Goal: Task Accomplishment & Management: Use online tool/utility

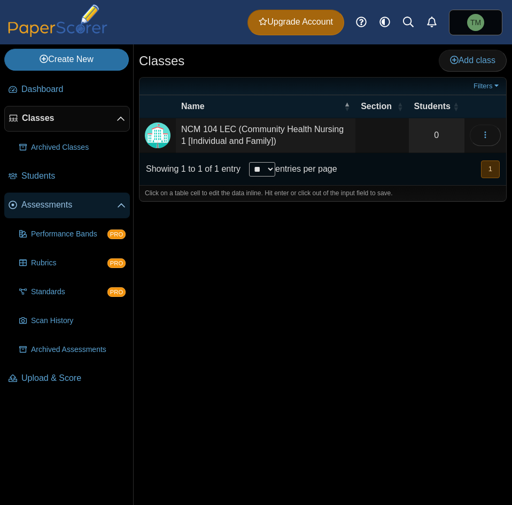
click at [79, 205] on span "Assessments" at bounding box center [69, 205] width 96 height 12
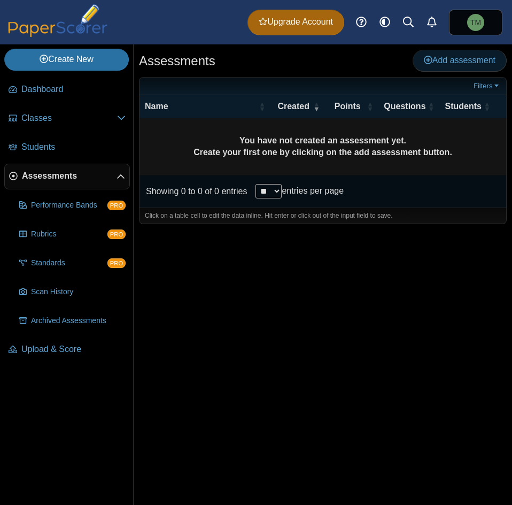
click at [460, 60] on span "Add assessment" at bounding box center [460, 60] width 72 height 9
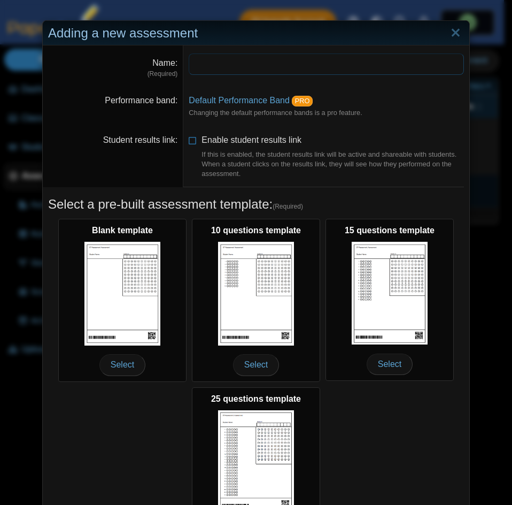
click at [315, 65] on input "Name" at bounding box center [326, 63] width 275 height 21
type input "**********"
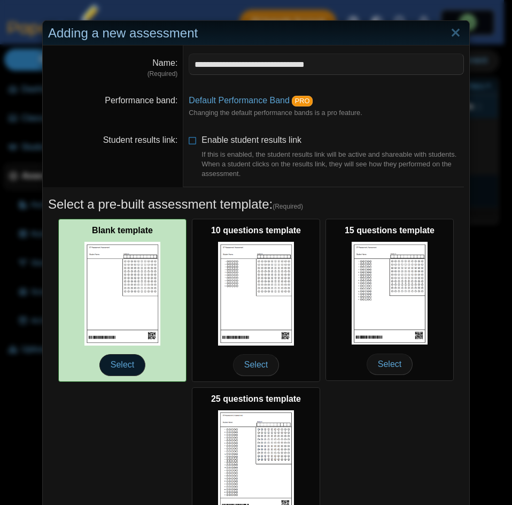
click at [120, 364] on span "Select" at bounding box center [122, 364] width 46 height 21
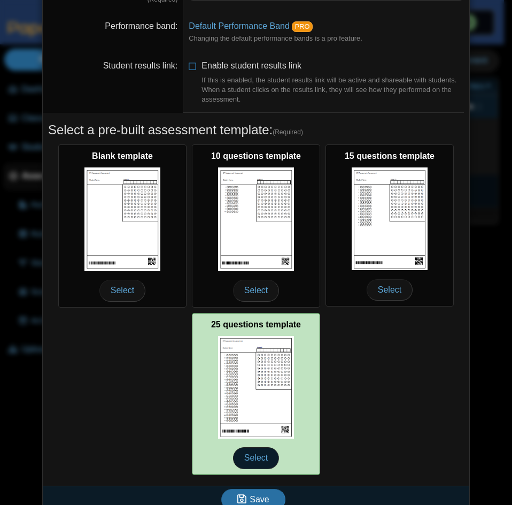
scroll to position [88, 0]
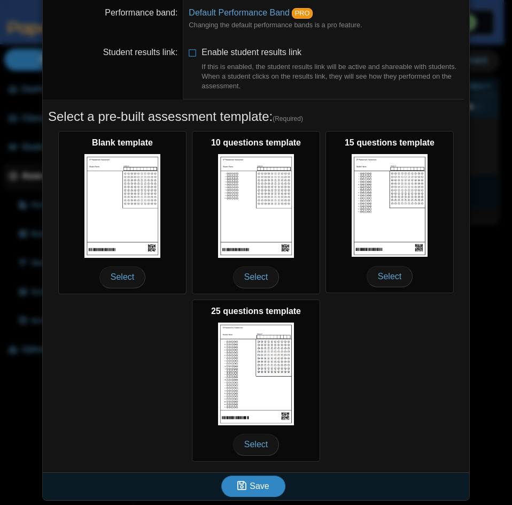
click at [253, 488] on span "Save" at bounding box center [259, 485] width 19 height 9
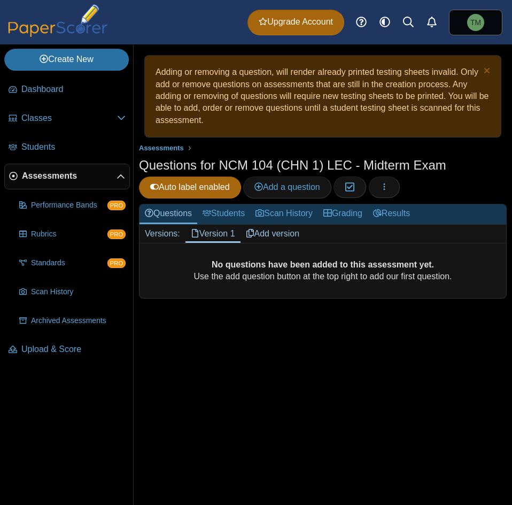
click at [216, 231] on link "Version 1" at bounding box center [213, 234] width 55 height 18
drag, startPoint x: 0, startPoint y: 0, endPoint x: 167, endPoint y: 295, distance: 339.3
click at [167, 295] on div "No questions have been added to this assessment yet. Use the add question butto…" at bounding box center [323, 270] width 367 height 55
click at [345, 290] on div "No questions have been added to this assessment yet. Use the add question butto…" at bounding box center [323, 270] width 367 height 55
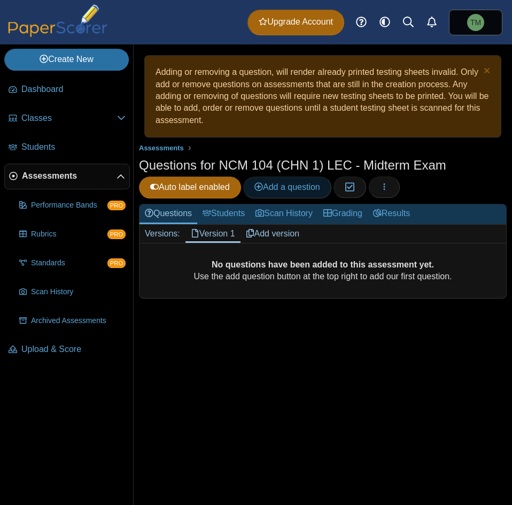
click at [303, 184] on span "Add a question" at bounding box center [287, 186] width 66 height 9
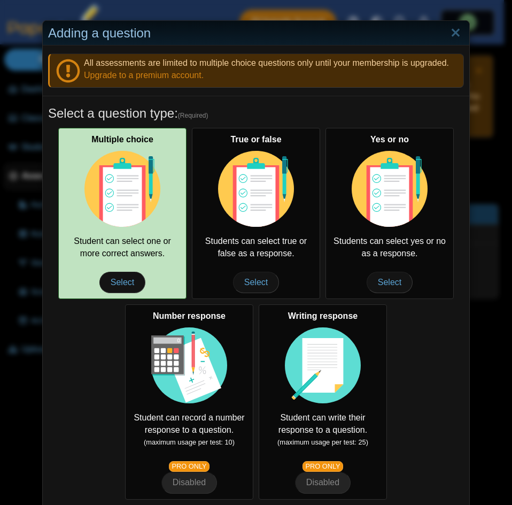
click at [110, 268] on div "Multiple choice Student can select one or more correct answers. Select" at bounding box center [122, 213] width 128 height 171
click at [120, 284] on span "Select" at bounding box center [122, 282] width 46 height 21
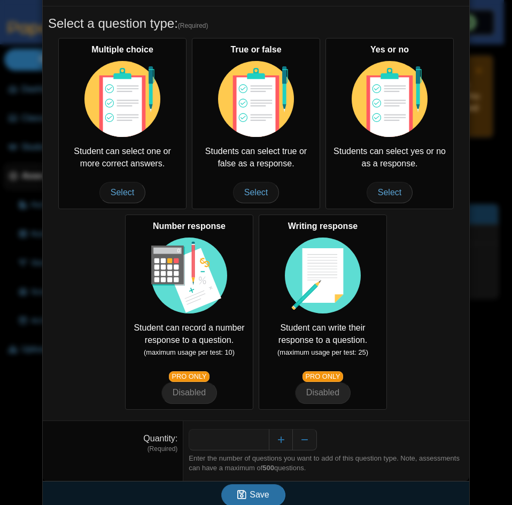
scroll to position [99, 0]
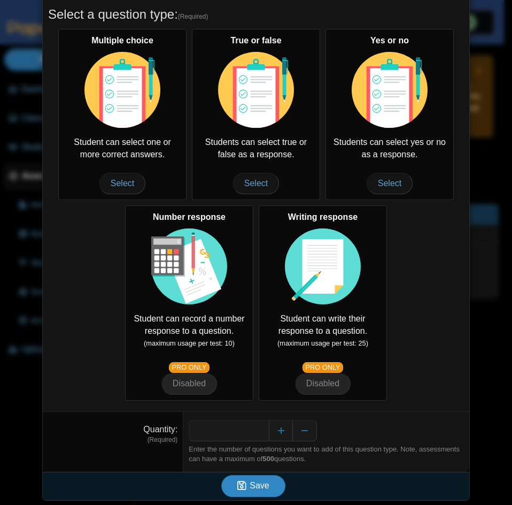
click at [256, 491] on button "Save" at bounding box center [253, 485] width 64 height 21
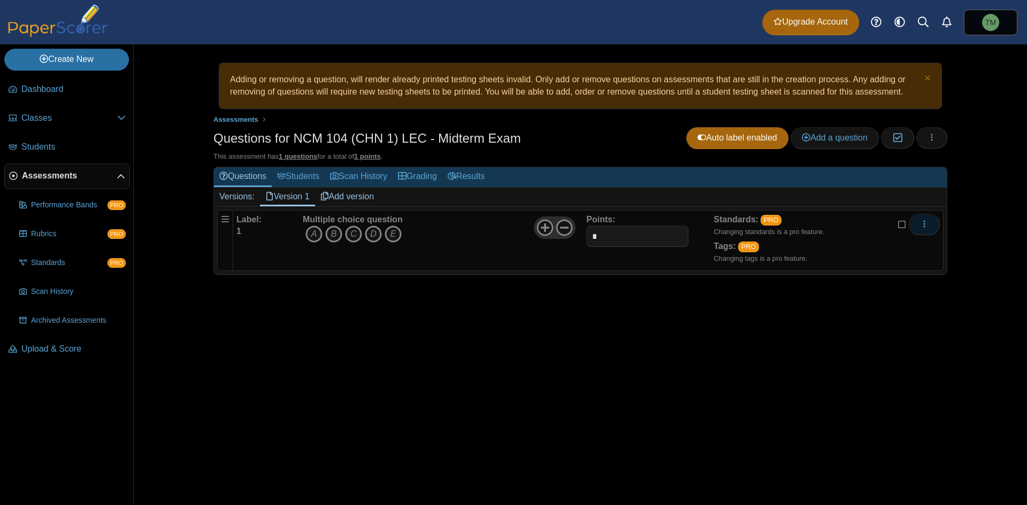
click at [512, 215] on button "More options" at bounding box center [923, 224] width 31 height 21
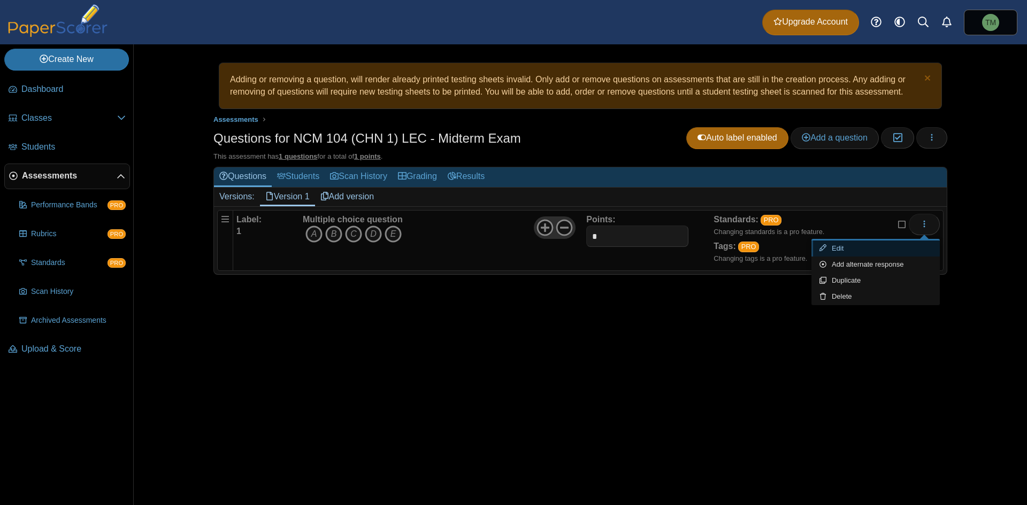
click at [512, 251] on link "Edit" at bounding box center [875, 249] width 128 height 16
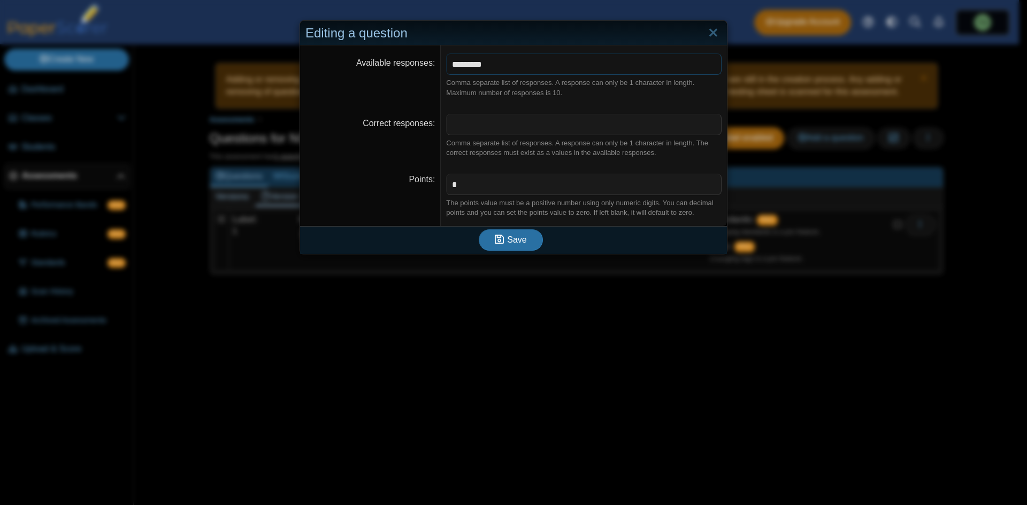
click at [512, 66] on input "*********" at bounding box center [583, 63] width 275 height 21
type input "*******"
click at [505, 220] on dd "* The points value must be a positive number using only numeric digits. You can…" at bounding box center [584, 196] width 286 height 60
click at [507, 244] on span "Save" at bounding box center [516, 239] width 19 height 9
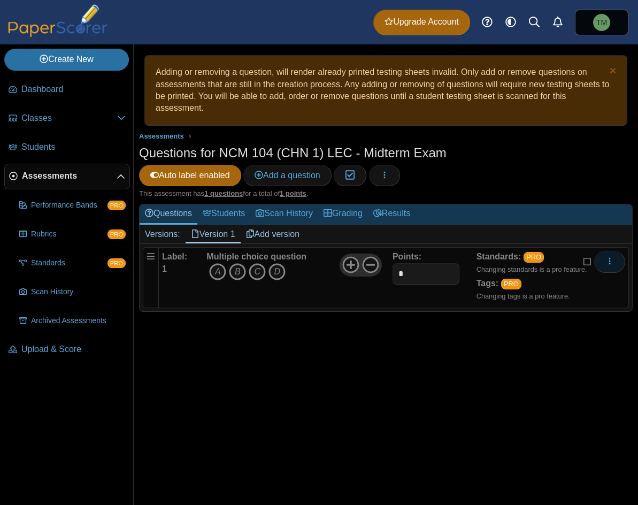
click at [612, 257] on span "More options" at bounding box center [609, 261] width 9 height 9
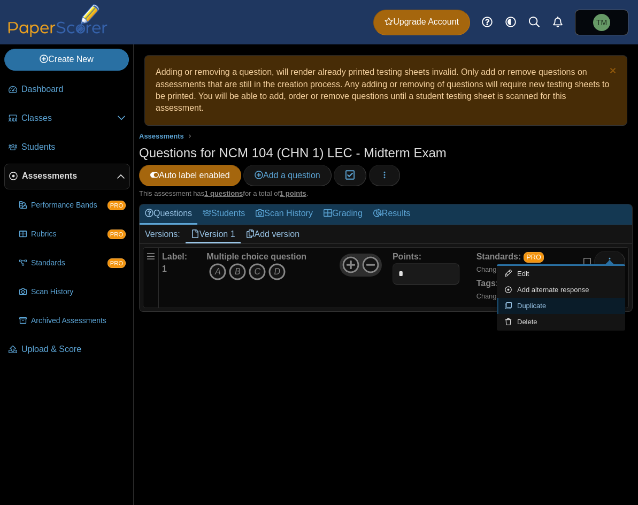
click at [562, 304] on link "Duplicate" at bounding box center [561, 306] width 128 height 16
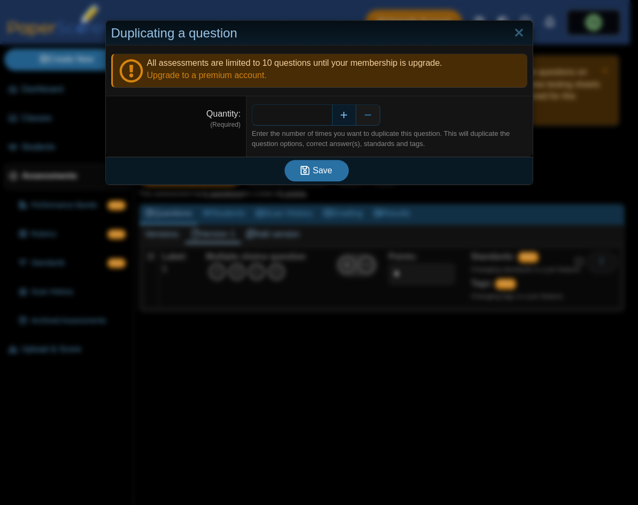
type input "**"
click at [284, 160] on button "Save" at bounding box center [316, 170] width 64 height 21
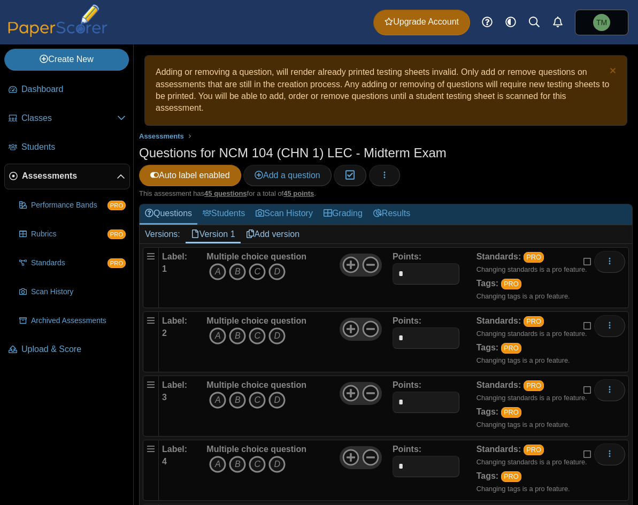
click at [254, 273] on icon "C" at bounding box center [257, 271] width 17 height 17
click at [237, 336] on icon "B" at bounding box center [237, 335] width 17 height 17
click at [220, 407] on icon "A" at bounding box center [217, 399] width 17 height 17
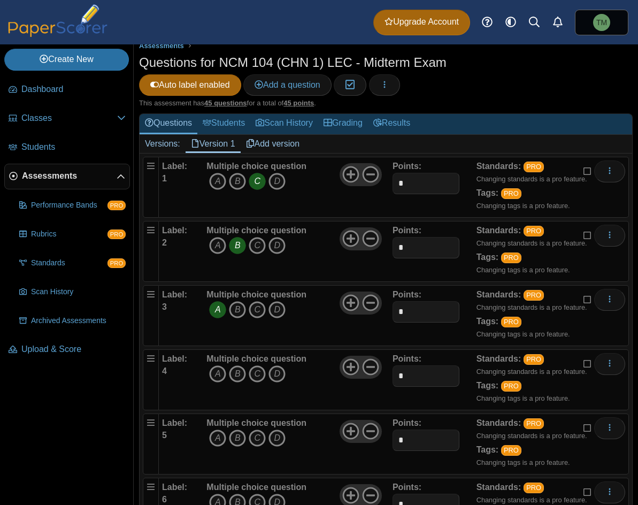
scroll to position [107, 0]
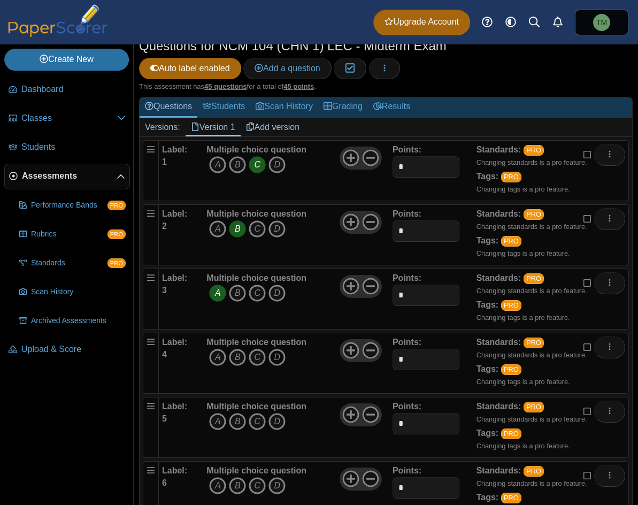
click at [279, 363] on icon "D" at bounding box center [276, 357] width 17 height 17
click at [217, 424] on icon "A" at bounding box center [217, 421] width 17 height 17
click at [215, 480] on icon "A" at bounding box center [217, 485] width 17 height 17
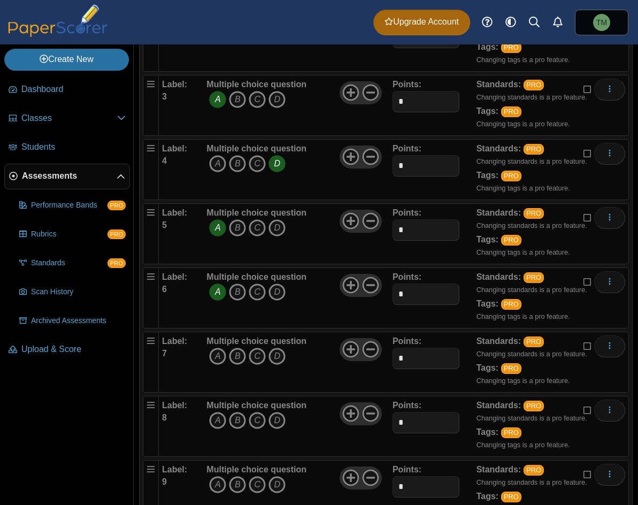
scroll to position [321, 0]
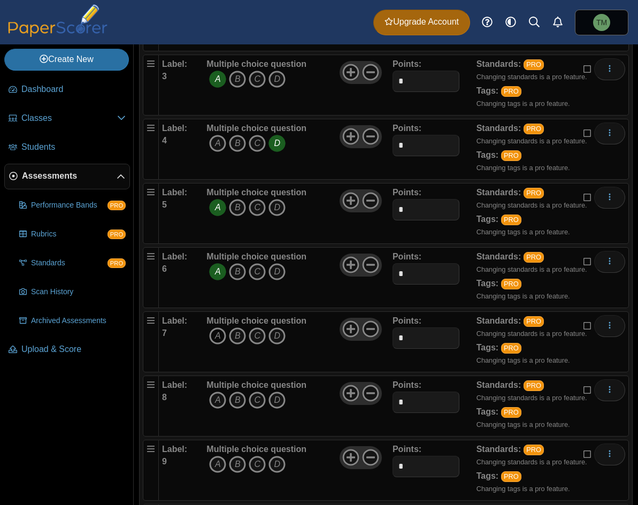
click at [221, 331] on icon "A" at bounding box center [217, 335] width 17 height 17
click at [223, 395] on icon "A" at bounding box center [217, 399] width 17 height 17
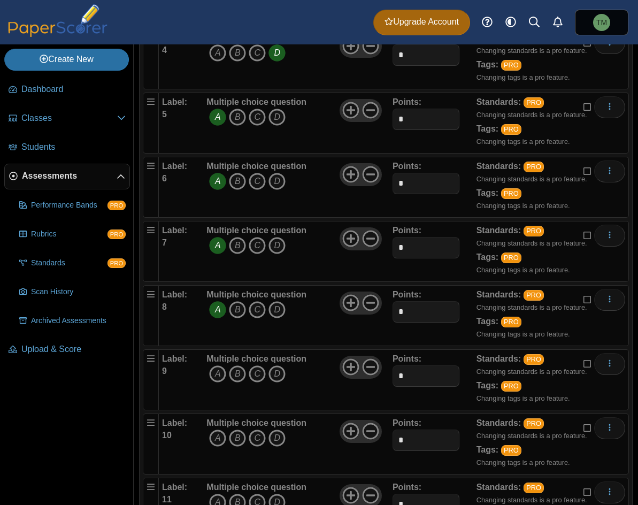
scroll to position [428, 0]
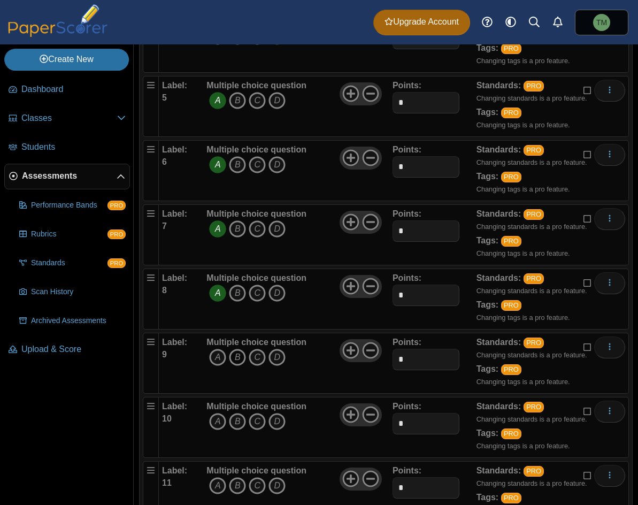
click at [236, 354] on icon "B" at bounding box center [237, 357] width 17 height 17
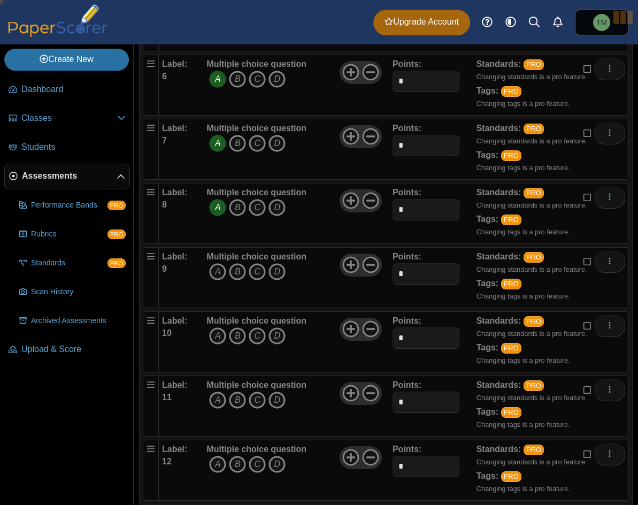
scroll to position [535, 0]
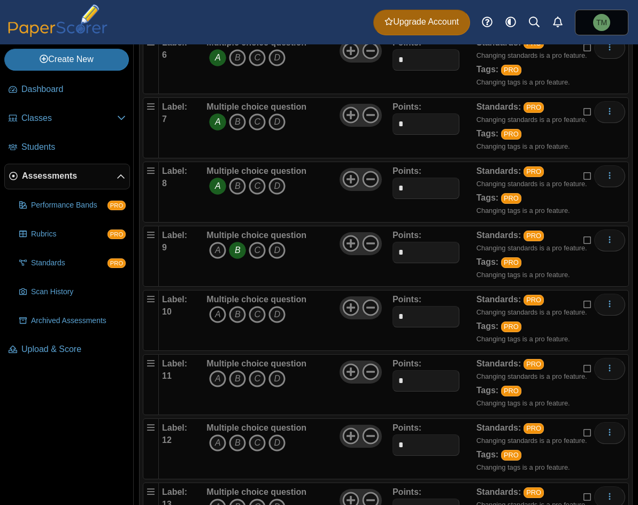
click at [220, 314] on icon "A" at bounding box center [217, 314] width 17 height 17
click at [258, 375] on icon "C" at bounding box center [257, 378] width 17 height 17
click at [275, 443] on icon "D" at bounding box center [276, 442] width 17 height 17
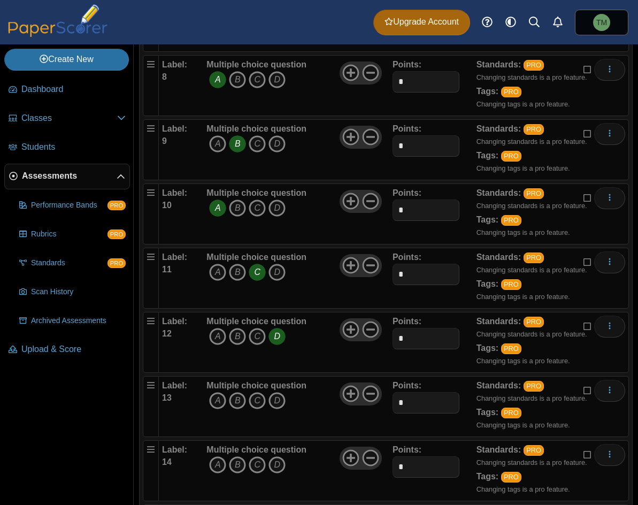
scroll to position [642, 0]
click at [243, 400] on icon "B" at bounding box center [237, 399] width 17 height 17
click at [237, 462] on icon "B" at bounding box center [237, 464] width 17 height 17
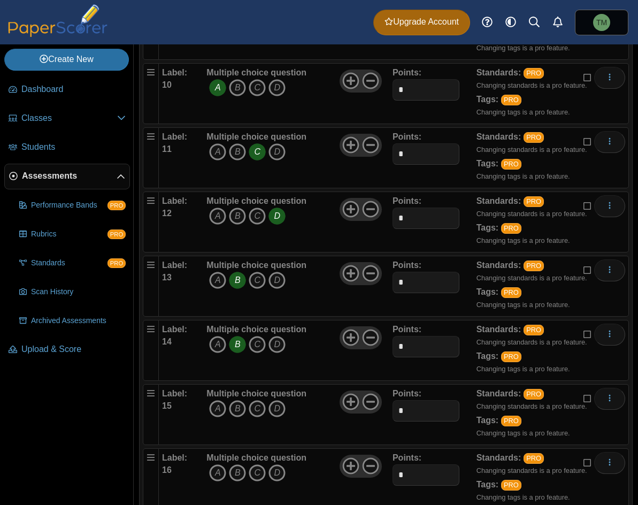
scroll to position [802, 0]
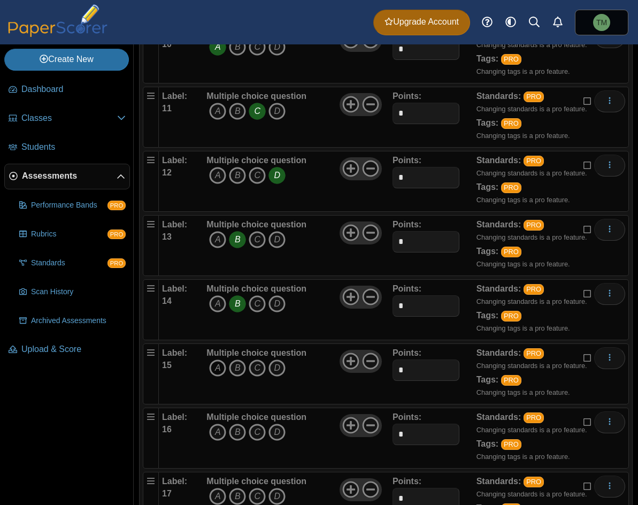
click at [219, 369] on icon "A" at bounding box center [217, 367] width 17 height 17
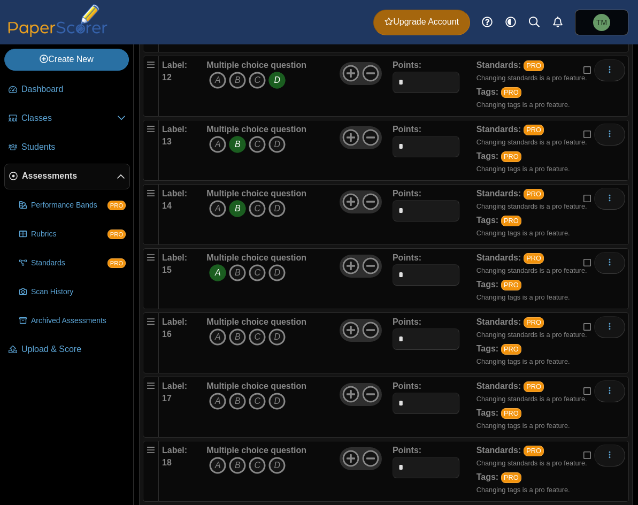
scroll to position [909, 0]
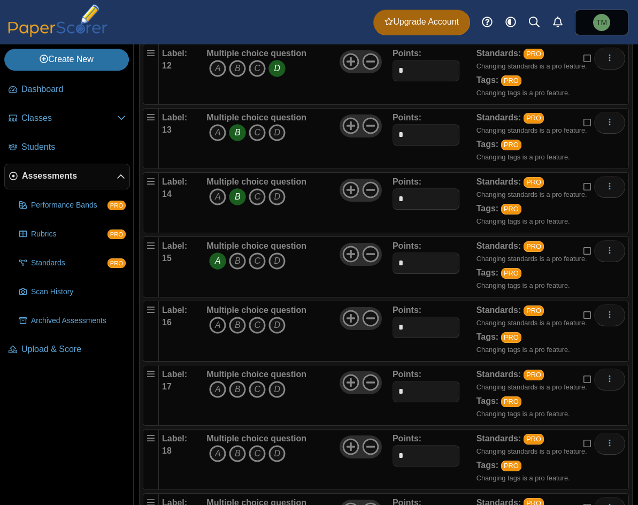
click at [223, 323] on icon "A" at bounding box center [217, 325] width 17 height 17
click at [254, 389] on icon "C" at bounding box center [257, 389] width 17 height 17
click at [241, 451] on icon "B" at bounding box center [237, 453] width 17 height 17
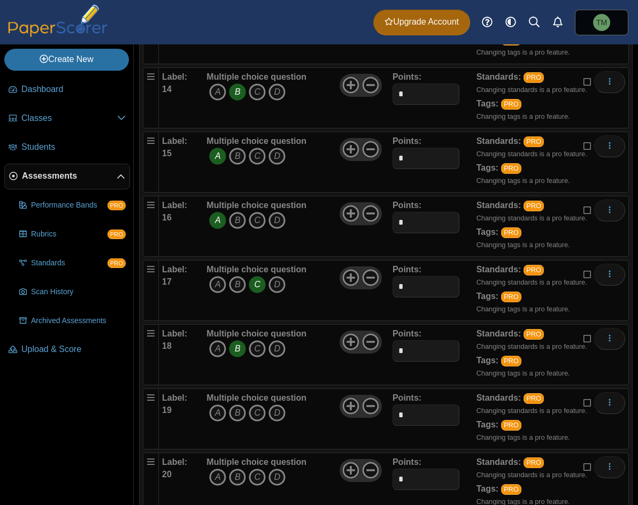
scroll to position [1123, 0]
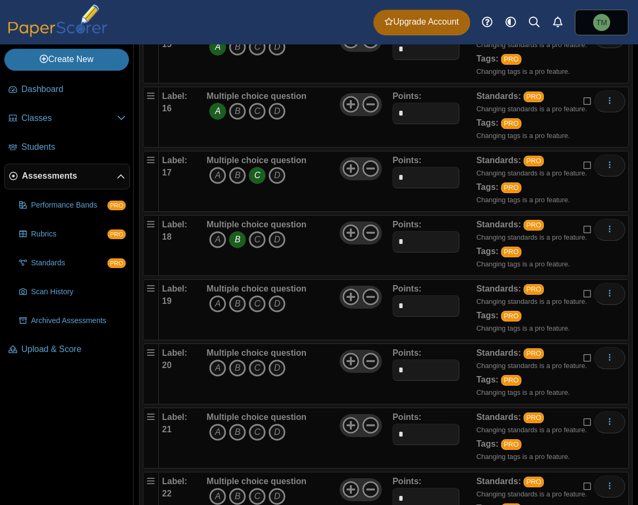
click at [218, 306] on icon "A" at bounding box center [217, 303] width 17 height 17
click at [258, 368] on icon "C" at bounding box center [257, 367] width 17 height 17
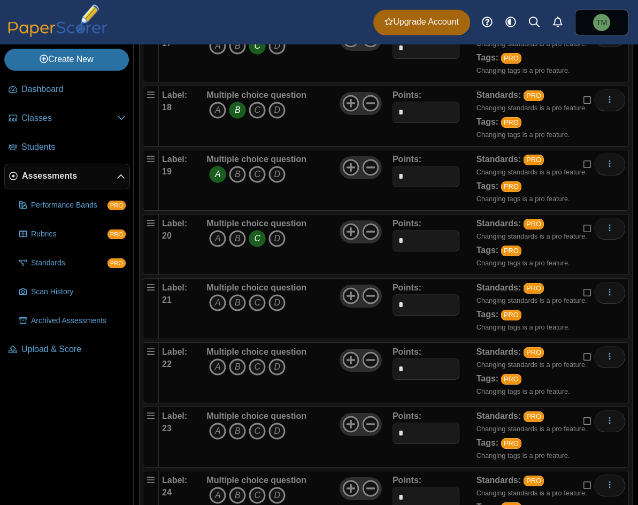
scroll to position [1283, 0]
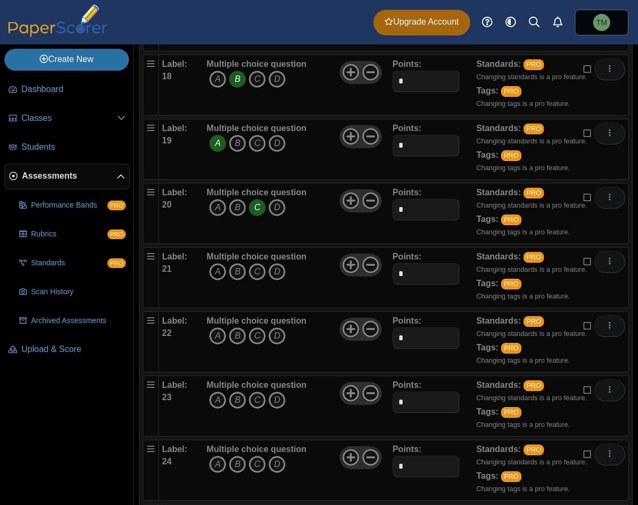
click at [223, 276] on icon "A" at bounding box center [217, 271] width 17 height 17
click at [218, 338] on icon "A" at bounding box center [217, 335] width 17 height 17
click at [235, 403] on icon "B" at bounding box center [237, 399] width 17 height 17
click at [286, 461] on span "A B C D" at bounding box center [256, 466] width 100 height 20
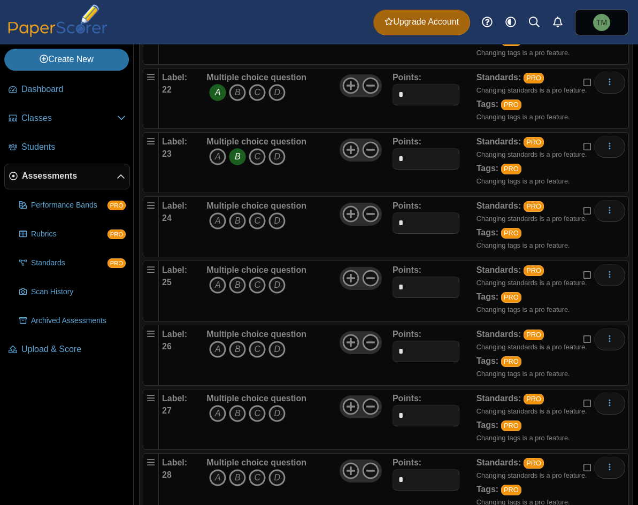
scroll to position [1550, 0]
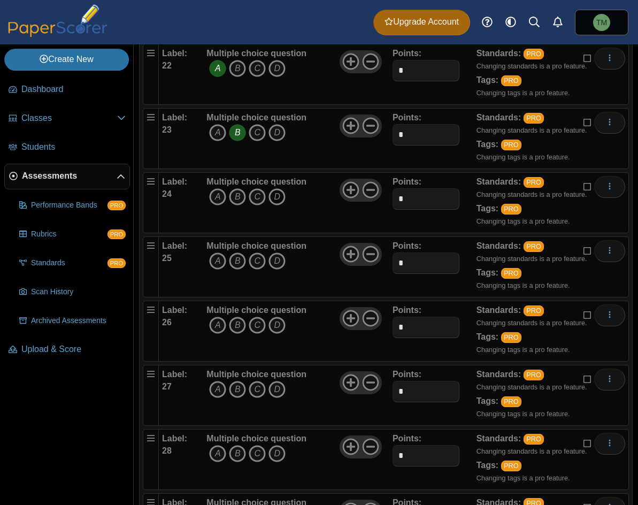
click at [272, 194] on icon "D" at bounding box center [276, 196] width 17 height 17
click at [210, 260] on icon "A" at bounding box center [217, 260] width 17 height 17
click at [274, 326] on icon "D" at bounding box center [276, 325] width 17 height 17
click at [251, 384] on icon "C" at bounding box center [257, 389] width 17 height 17
click at [271, 453] on icon "D" at bounding box center [276, 453] width 17 height 17
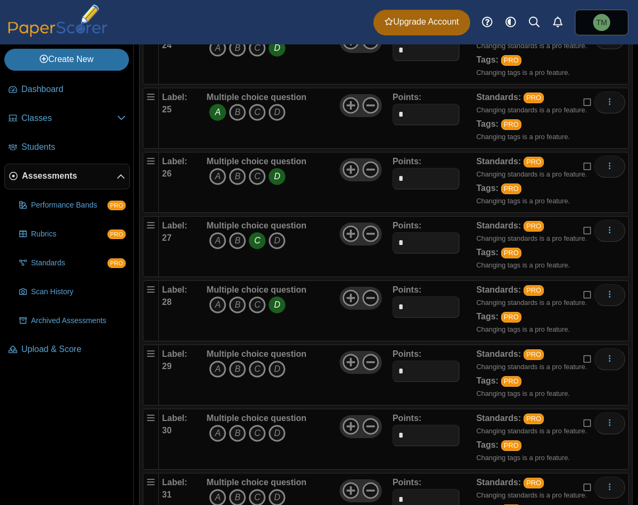
scroll to position [1764, 0]
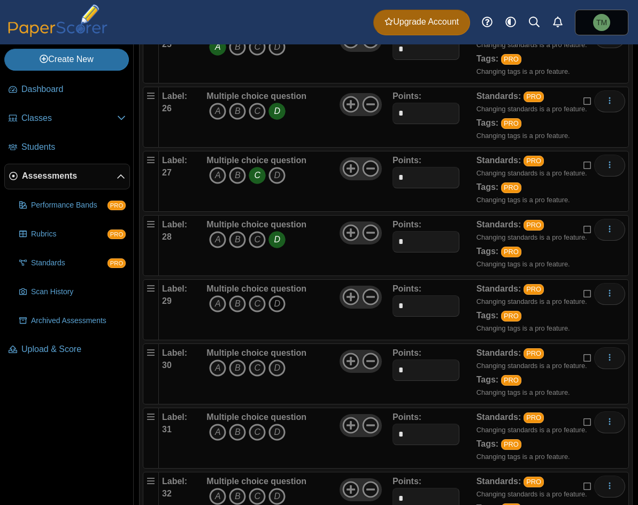
click at [277, 300] on icon "D" at bounding box center [276, 303] width 17 height 17
click at [211, 362] on icon "A" at bounding box center [217, 367] width 17 height 17
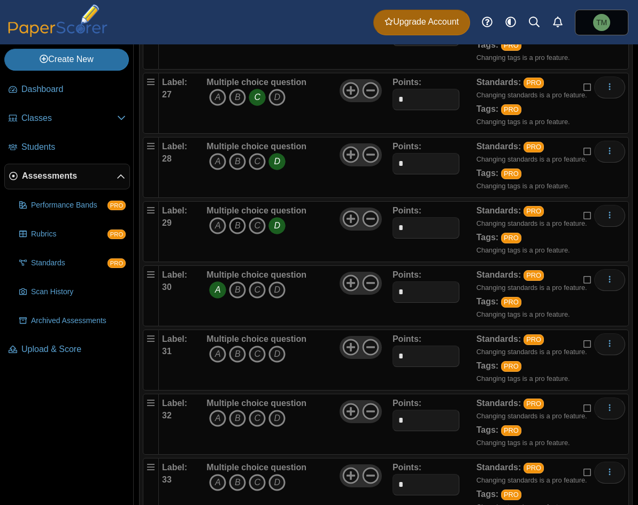
scroll to position [1871, 0]
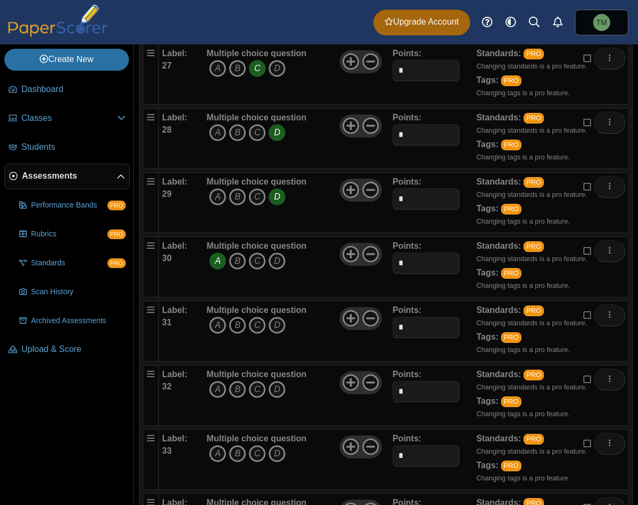
click at [242, 327] on icon "B" at bounding box center [237, 325] width 17 height 17
click at [249, 389] on icon "C" at bounding box center [257, 389] width 17 height 17
click at [235, 454] on icon "B" at bounding box center [237, 453] width 17 height 17
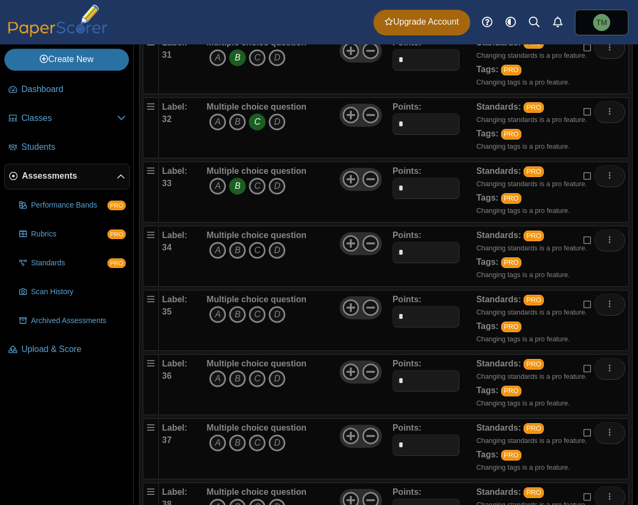
click at [260, 253] on icon "C" at bounding box center [257, 250] width 17 height 17
click at [257, 311] on icon "C" at bounding box center [257, 314] width 17 height 17
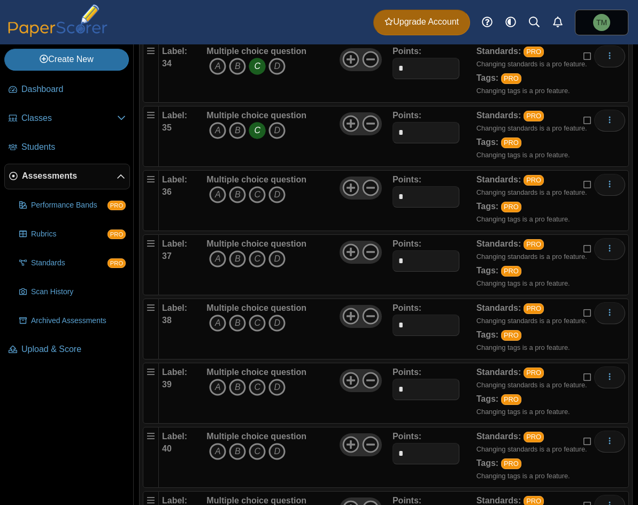
scroll to position [2352, 0]
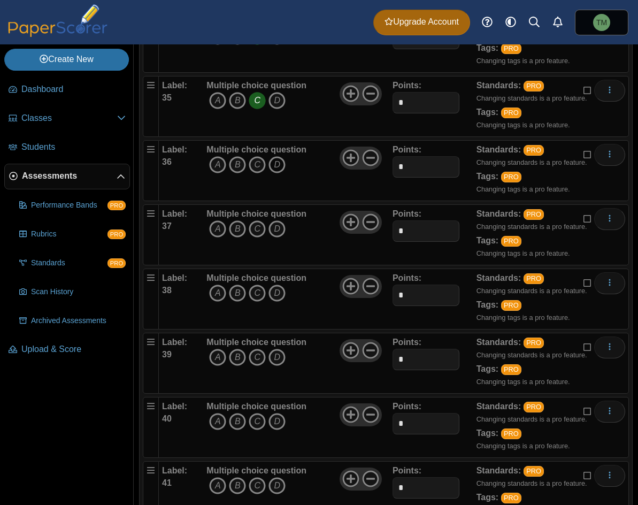
click at [282, 164] on icon "D" at bounding box center [276, 164] width 17 height 17
click at [253, 230] on icon "C" at bounding box center [257, 228] width 17 height 17
click at [233, 295] on icon "B" at bounding box center [237, 292] width 17 height 17
click at [218, 359] on icon "A" at bounding box center [217, 357] width 17 height 17
click at [219, 416] on icon "A" at bounding box center [217, 421] width 17 height 17
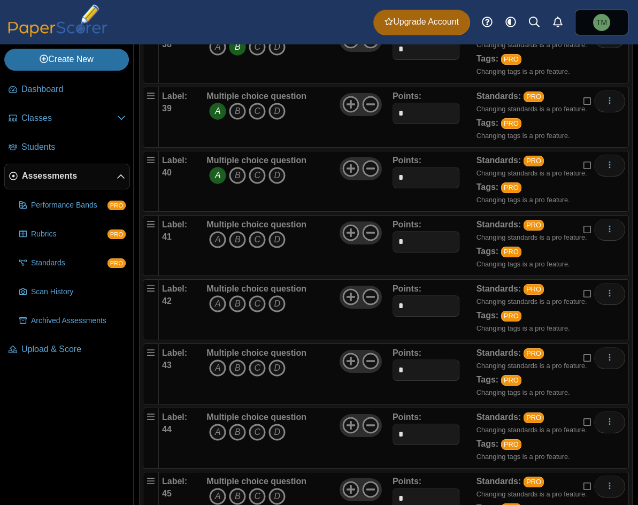
scroll to position [2620, 0]
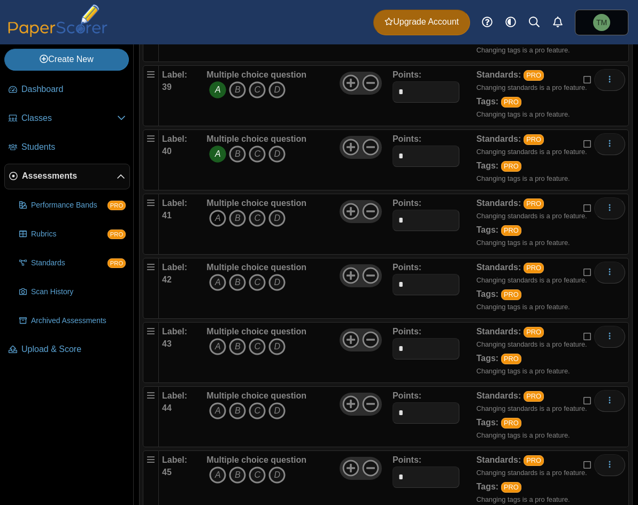
click at [219, 215] on icon "A" at bounding box center [217, 218] width 17 height 17
click at [220, 286] on icon "A" at bounding box center [217, 282] width 17 height 17
click at [219, 347] on icon "A" at bounding box center [217, 346] width 17 height 17
click at [235, 413] on icon "B" at bounding box center [237, 410] width 17 height 17
click at [235, 475] on icon "B" at bounding box center [237, 474] width 17 height 17
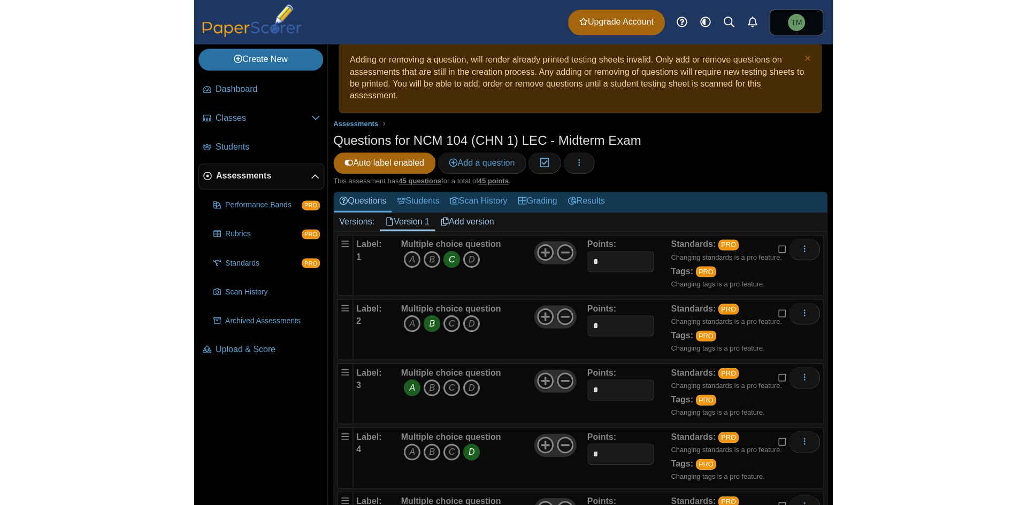
scroll to position [0, 0]
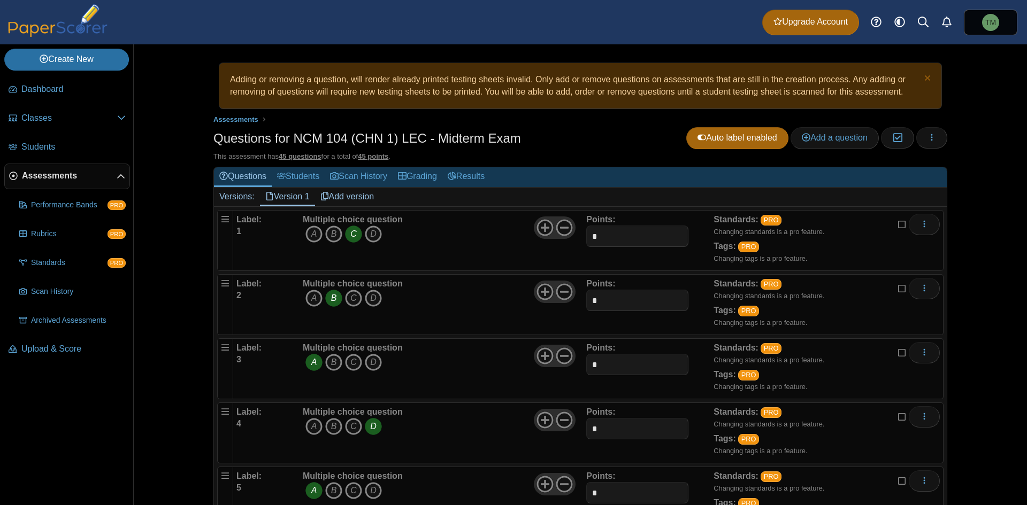
drag, startPoint x: 292, startPoint y: 198, endPoint x: 734, endPoint y: 189, distance: 442.2
click at [637, 189] on h2 "Versions: Version 1 Add version" at bounding box center [580, 197] width 732 height 19
click at [358, 200] on link "Add version" at bounding box center [347, 197] width 65 height 18
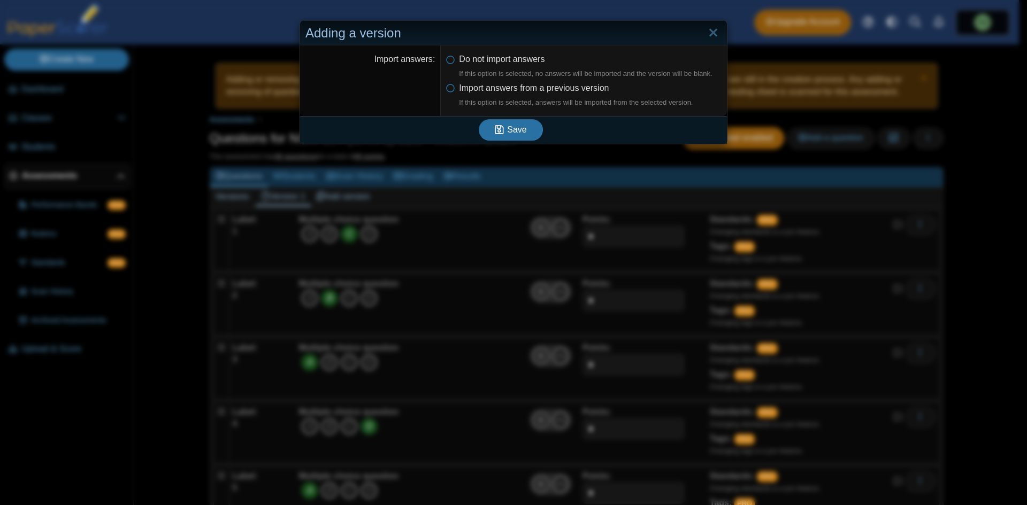
click at [454, 46] on dd "Do not import answers If this option is selected, no answers will be imported a…" at bounding box center [584, 80] width 286 height 71
click at [507, 130] on span "Save" at bounding box center [516, 129] width 19 height 9
